Goal: Information Seeking & Learning: Learn about a topic

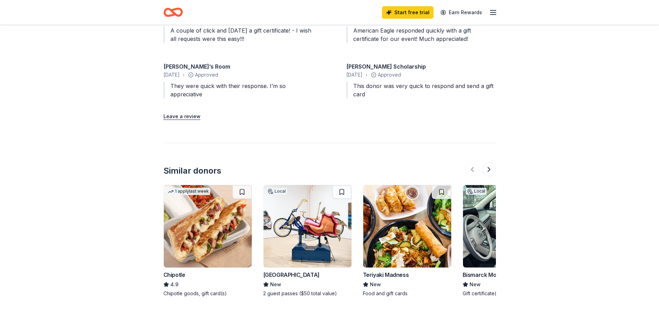
scroll to position [813, 0]
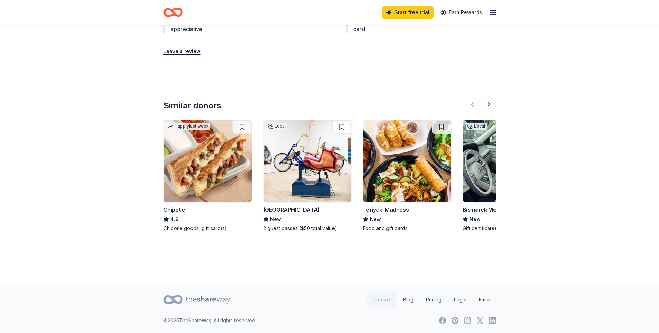
click at [315, 299] on link "Product" at bounding box center [381, 299] width 29 height 14
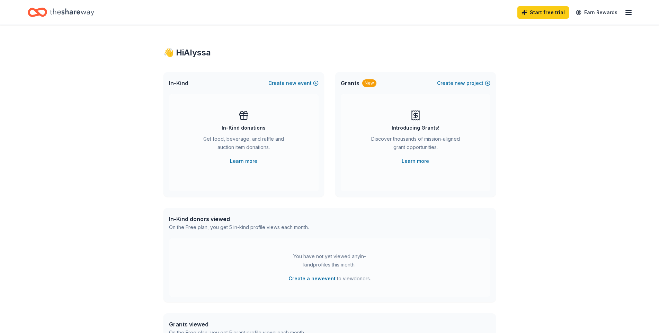
click at [315, 81] on div "Grants New" at bounding box center [358, 83] width 36 height 8
click at [315, 160] on link "Learn more" at bounding box center [414, 161] width 27 height 8
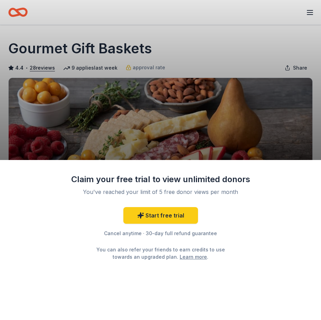
click at [261, 148] on div "Claim your free trial to view unlimited donors You've reached your limit of 5 f…" at bounding box center [160, 160] width 321 height 320
click at [206, 123] on div "Claim your free trial to view unlimited donors You've reached your limit of 5 f…" at bounding box center [160, 160] width 321 height 320
click at [206, 125] on div "Claim your free trial to view unlimited donors You've reached your limit of 5 f…" at bounding box center [160, 160] width 321 height 320
click at [210, 123] on div "Claim your free trial to view unlimited donors You've reached your limit of 5 f…" at bounding box center [160, 160] width 321 height 320
click at [205, 116] on div "Claim your free trial to view unlimited donors You've reached your limit of 5 f…" at bounding box center [160, 160] width 321 height 320
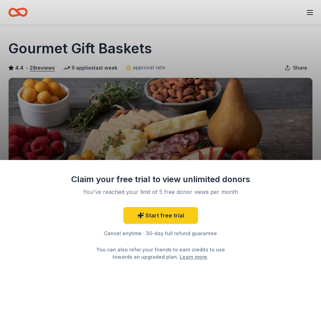
drag, startPoint x: 206, startPoint y: 112, endPoint x: 221, endPoint y: 99, distance: 19.9
click at [209, 110] on div "Claim your free trial to view unlimited donors You've reached your limit of 5 f…" at bounding box center [160, 160] width 321 height 320
click at [226, 52] on div "Claim your free trial to view unlimited donors You've reached your limit of 5 f…" at bounding box center [160, 160] width 321 height 320
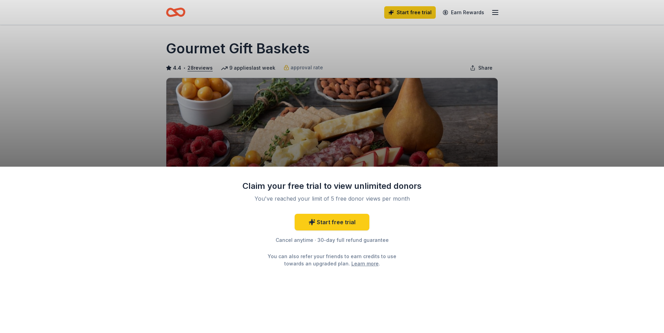
click at [321, 14] on div "Claim your free trial to view unlimited donors You've reached your limit of 5 f…" at bounding box center [332, 166] width 664 height 333
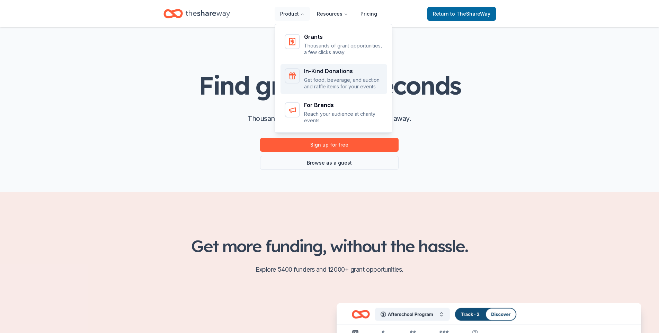
click at [331, 75] on div "In-Kind Donations Get food, beverage, and auction and raffle items for your eve…" at bounding box center [343, 79] width 79 height 22
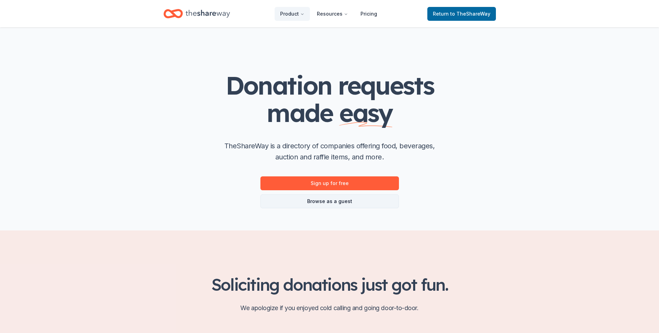
click at [351, 199] on link "Browse as a guest" at bounding box center [329, 201] width 138 height 14
click at [353, 202] on link "Browse as a guest" at bounding box center [329, 201] width 138 height 14
click at [348, 199] on link "Browse as a guest" at bounding box center [329, 201] width 138 height 14
click at [348, 200] on link "Browse as a guest" at bounding box center [329, 201] width 138 height 14
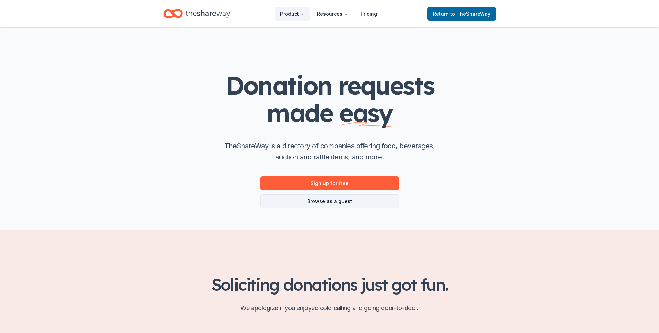
click at [348, 201] on link "Browse as a guest" at bounding box center [329, 201] width 138 height 14
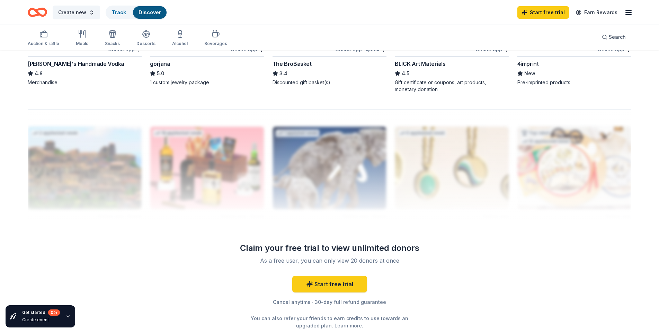
scroll to position [449, 0]
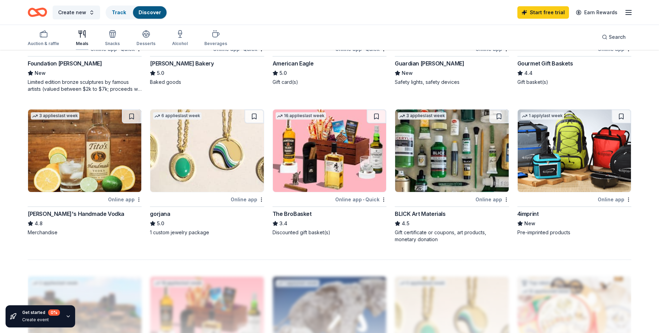
click at [84, 38] on div "Meals" at bounding box center [82, 38] width 12 height 17
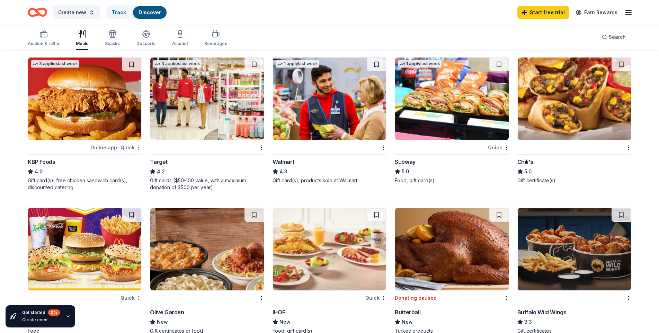
scroll to position [100, 0]
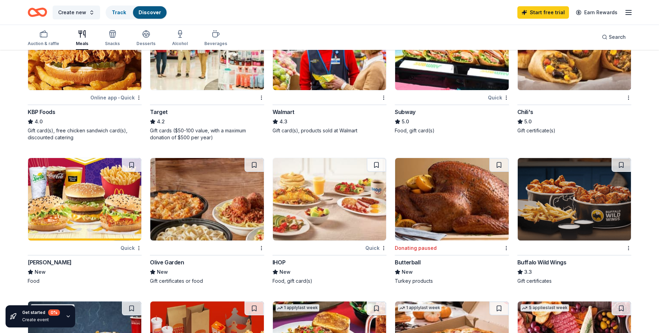
click at [286, 109] on div "Walmart" at bounding box center [283, 112] width 22 height 8
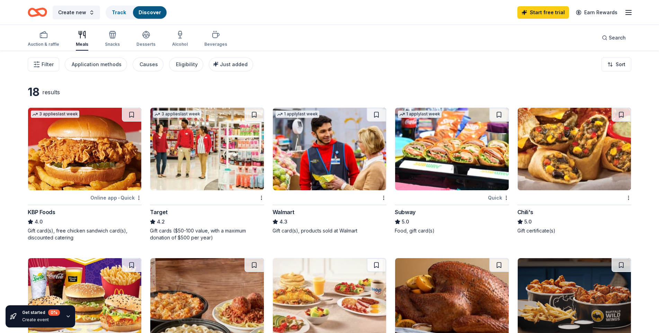
scroll to position [50, 0]
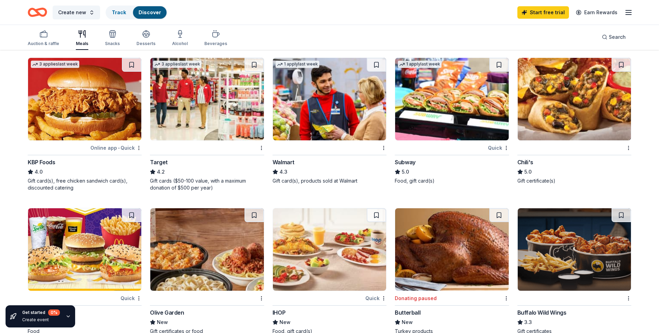
click at [527, 163] on div "Chili's" at bounding box center [525, 162] width 16 height 8
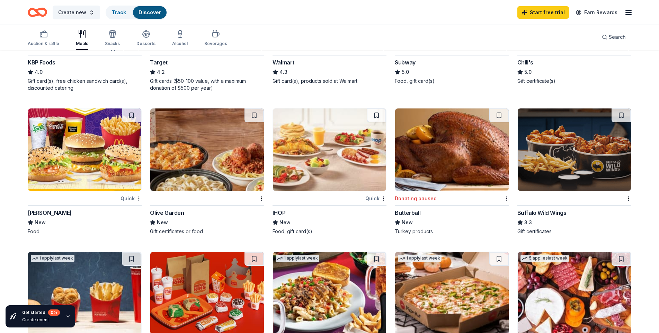
click at [529, 213] on div "Buffalo Wild Wings" at bounding box center [541, 212] width 49 height 8
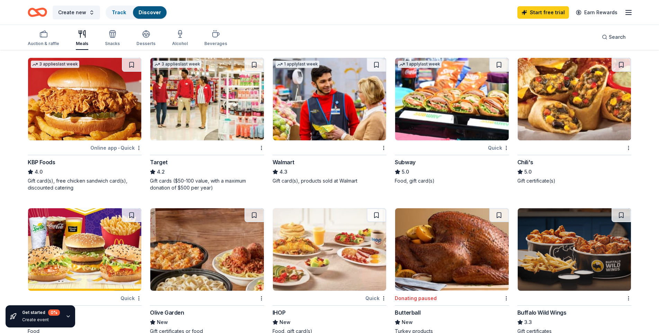
scroll to position [0, 0]
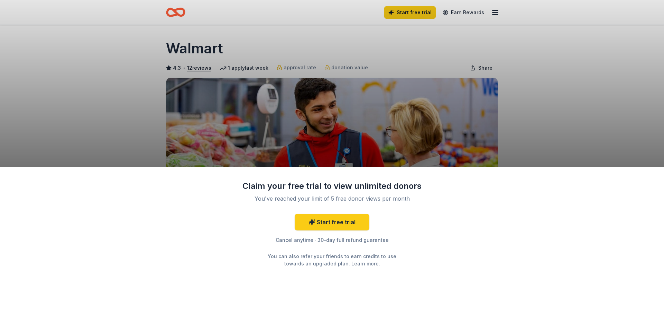
click at [420, 117] on div "Claim your free trial to view unlimited donors You've reached your limit of 5 f…" at bounding box center [332, 166] width 664 height 333
click at [308, 238] on div "Cancel anytime · 30-day full refund guarantee" at bounding box center [332, 240] width 180 height 8
